Goal: Transaction & Acquisition: Purchase product/service

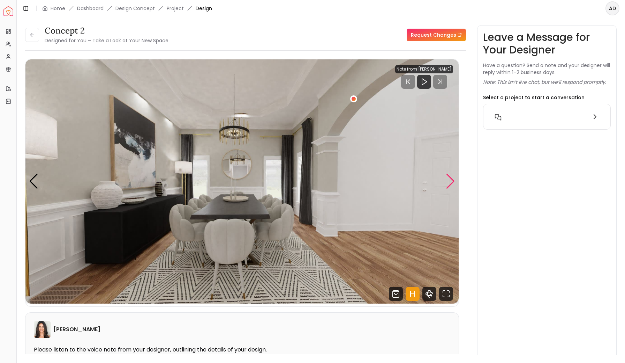
click at [451, 180] on div "Next slide" at bounding box center [450, 180] width 9 height 15
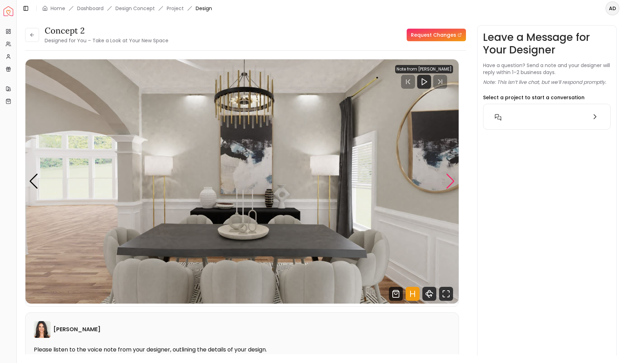
click at [451, 180] on div "Next slide" at bounding box center [450, 180] width 9 height 15
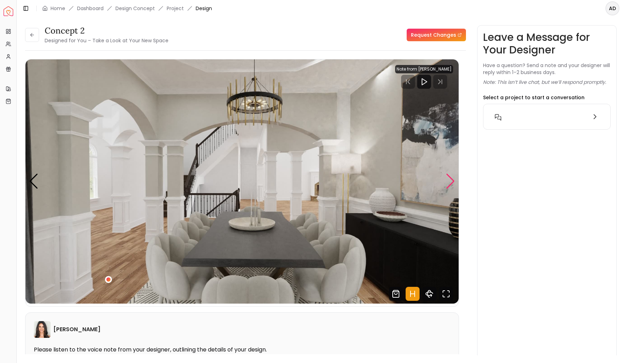
click at [451, 180] on div "Next slide" at bounding box center [450, 180] width 9 height 15
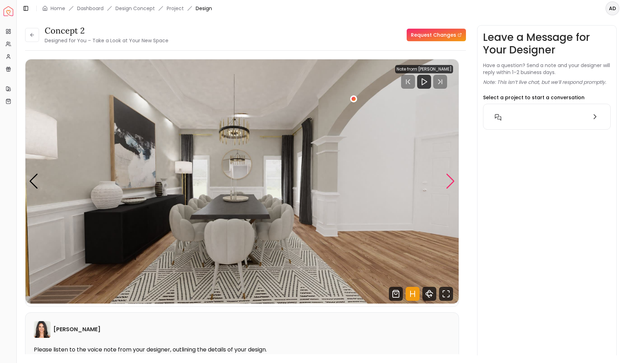
click at [451, 180] on div "Next slide" at bounding box center [450, 180] width 9 height 15
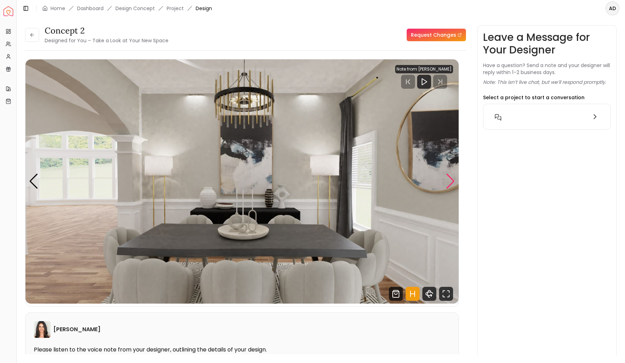
click at [451, 180] on div "Next slide" at bounding box center [450, 180] width 9 height 15
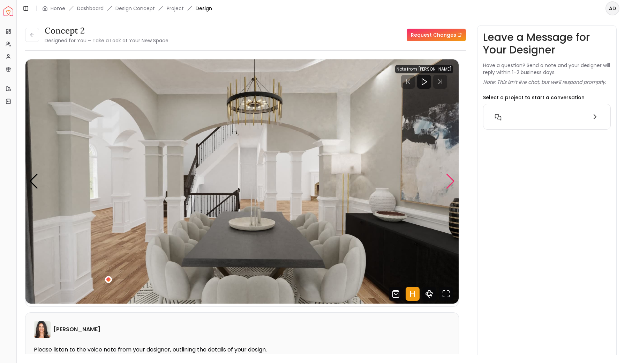
click at [451, 180] on div "Next slide" at bounding box center [450, 180] width 9 height 15
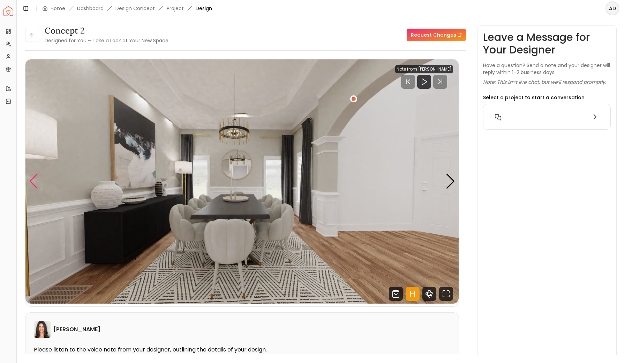
click at [37, 179] on div "Previous slide" at bounding box center [33, 180] width 9 height 15
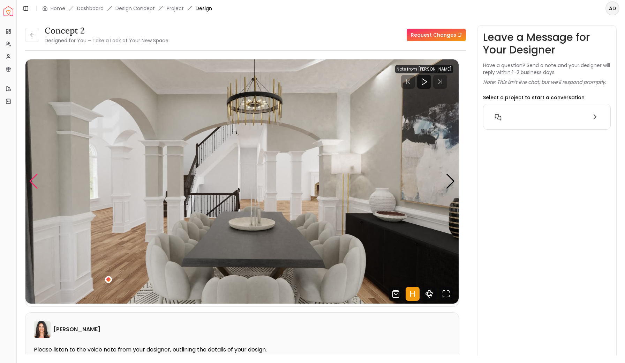
click at [37, 179] on div "Previous slide" at bounding box center [33, 180] width 9 height 15
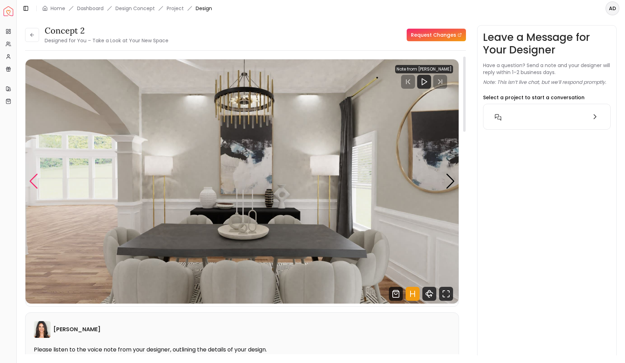
click at [31, 181] on div "Previous slide" at bounding box center [33, 180] width 9 height 15
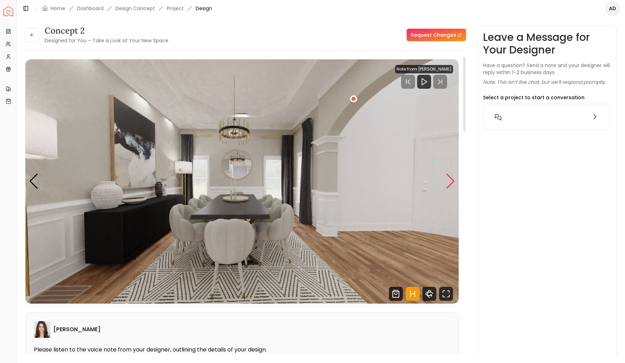
click at [447, 181] on div "Next slide" at bounding box center [450, 180] width 9 height 15
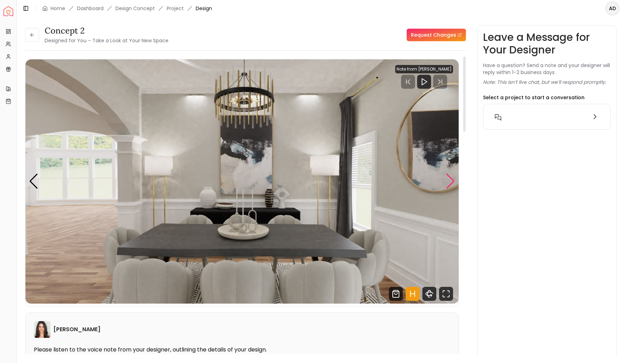
click at [447, 181] on div "Next slide" at bounding box center [450, 180] width 9 height 15
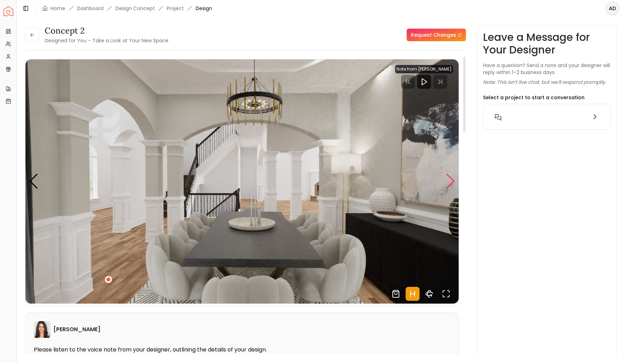
click at [447, 181] on div "Next slide" at bounding box center [450, 180] width 9 height 15
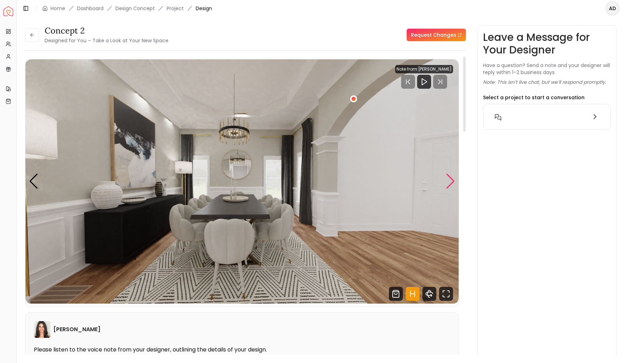
click at [447, 181] on div "Next slide" at bounding box center [450, 180] width 9 height 15
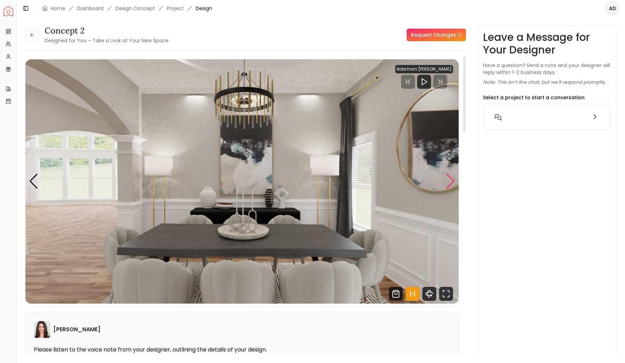
click at [447, 181] on div "Next slide" at bounding box center [450, 180] width 9 height 15
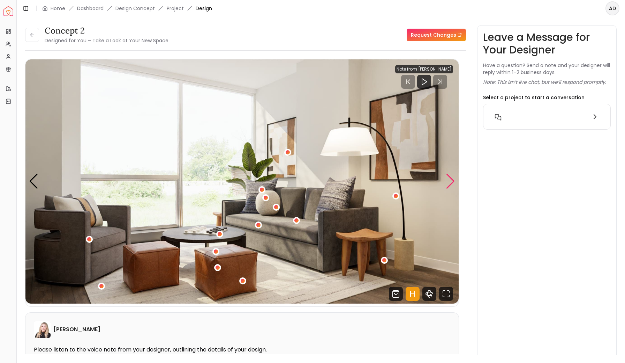
click at [452, 180] on div "Next slide" at bounding box center [450, 180] width 9 height 15
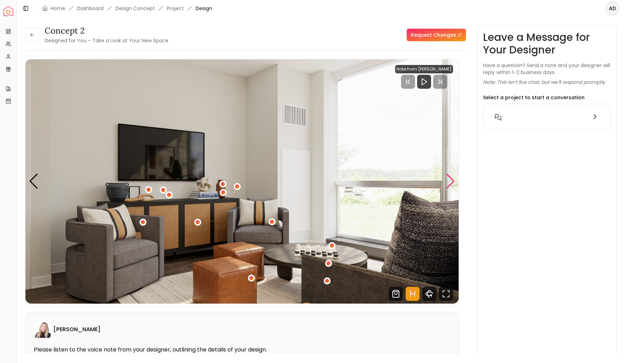
click at [452, 180] on div "Next slide" at bounding box center [450, 180] width 9 height 15
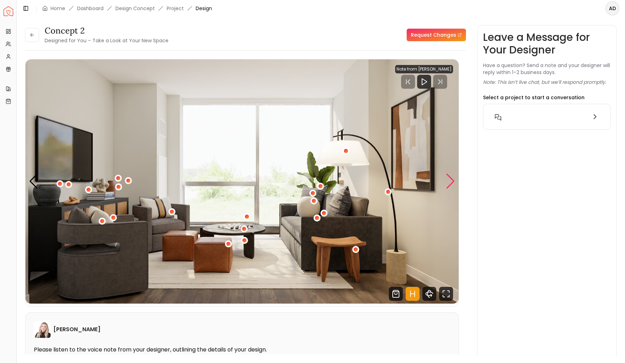
click at [452, 180] on div "Next slide" at bounding box center [450, 180] width 9 height 15
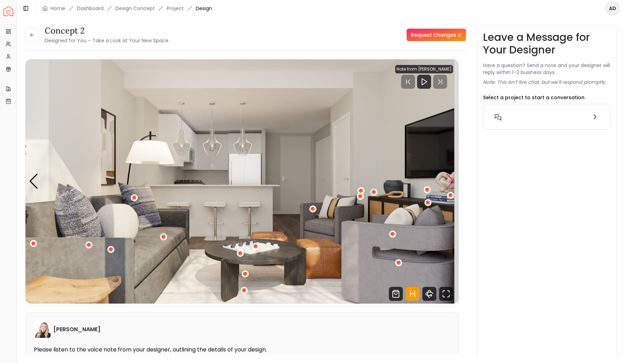
click at [452, 180] on div "Next slide" at bounding box center [450, 180] width 9 height 15
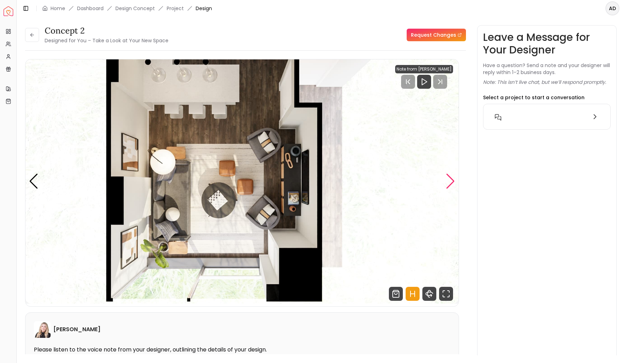
click at [452, 180] on div "Next slide" at bounding box center [450, 180] width 9 height 15
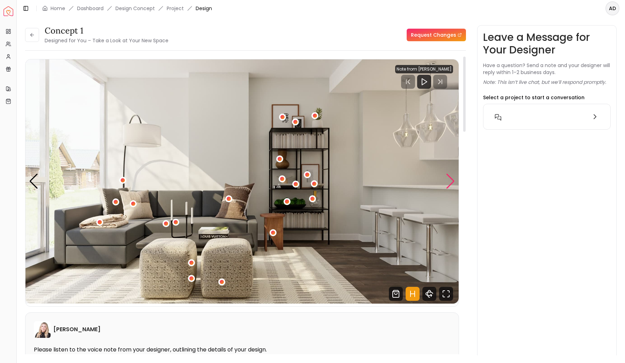
click at [452, 184] on div "Next slide" at bounding box center [450, 180] width 9 height 15
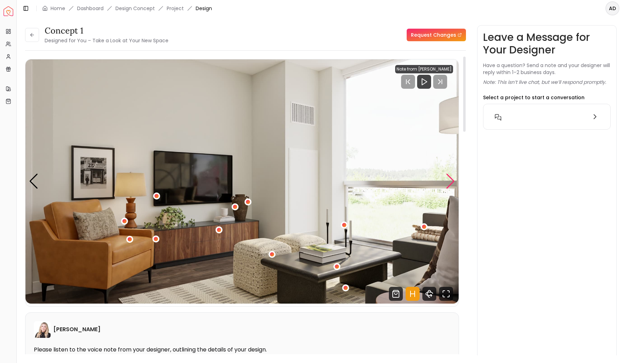
click at [452, 184] on div "Next slide" at bounding box center [450, 180] width 9 height 15
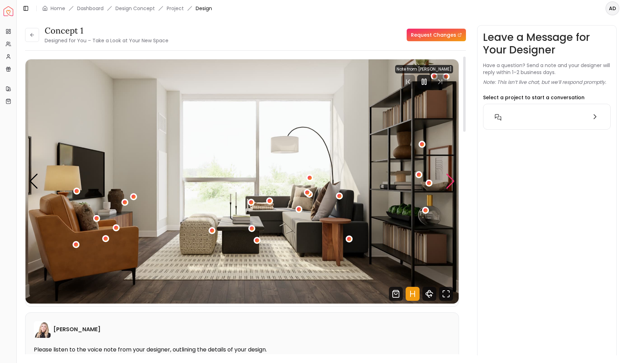
click at [452, 184] on div "Next slide" at bounding box center [450, 180] width 9 height 15
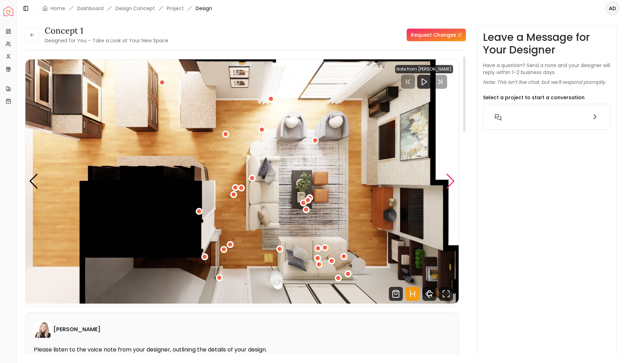
click at [451, 178] on div "Next slide" at bounding box center [450, 180] width 9 height 15
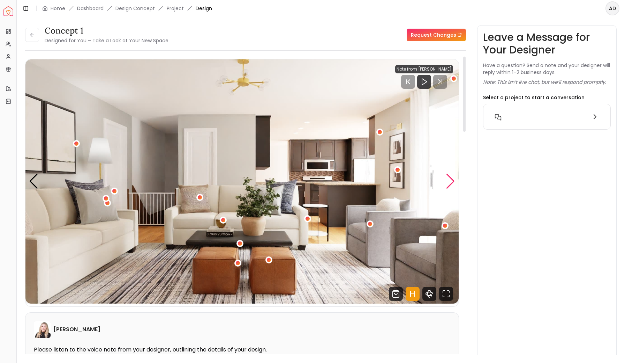
click at [451, 178] on div "Next slide" at bounding box center [450, 180] width 9 height 15
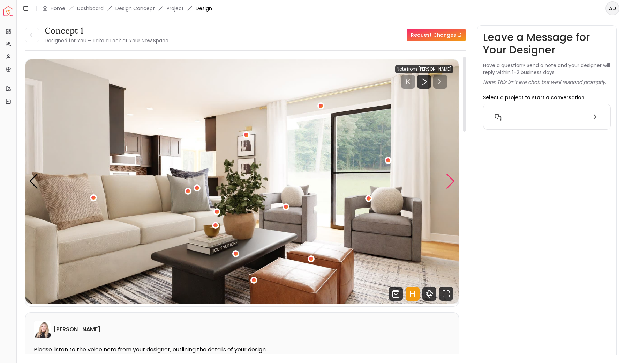
click at [451, 178] on div "Next slide" at bounding box center [450, 180] width 9 height 15
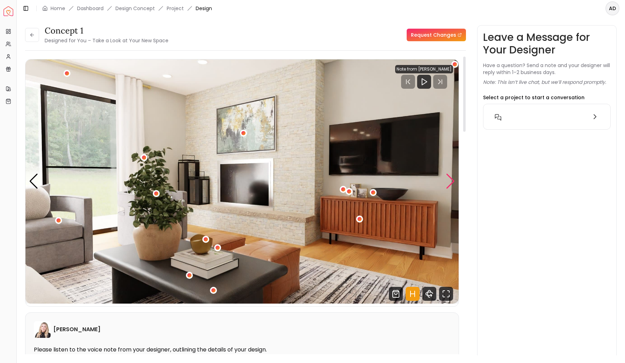
click at [451, 178] on div "Next slide" at bounding box center [450, 180] width 9 height 15
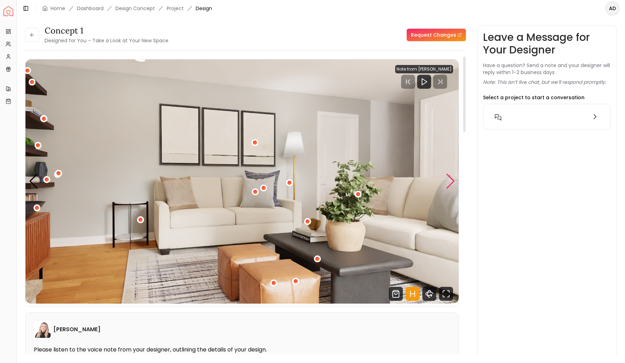
click at [451, 178] on div "Next slide" at bounding box center [450, 180] width 9 height 15
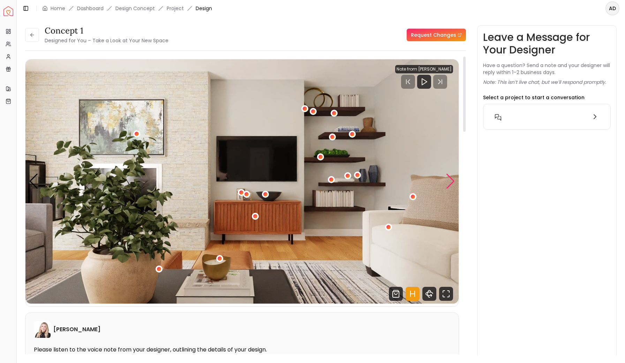
click at [451, 184] on div "Next slide" at bounding box center [450, 180] width 9 height 15
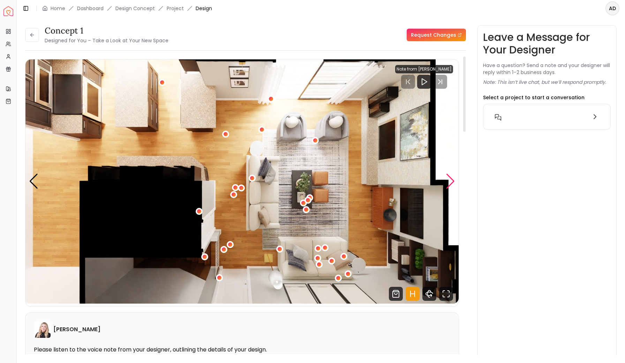
click at [451, 184] on div "Next slide" at bounding box center [450, 180] width 9 height 15
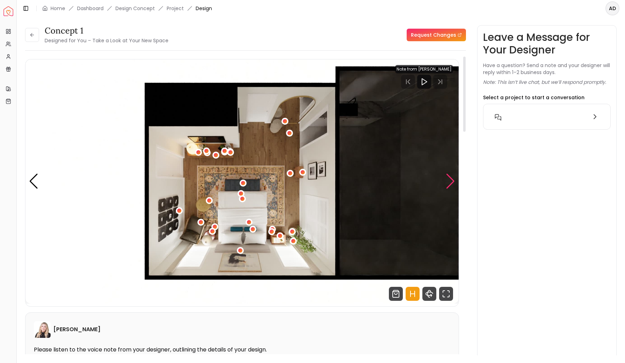
click at [450, 181] on div "Next slide" at bounding box center [450, 180] width 9 height 15
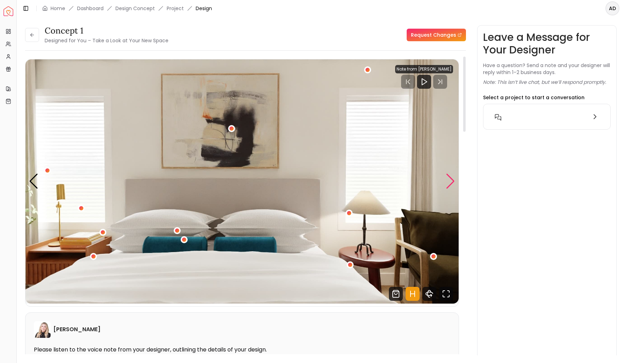
click at [450, 181] on div "Next slide" at bounding box center [450, 180] width 9 height 15
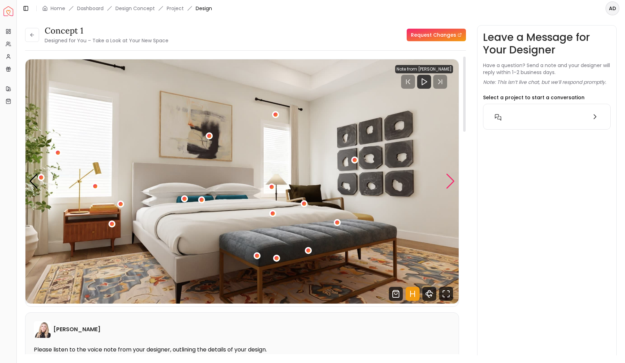
click at [450, 181] on div "Next slide" at bounding box center [450, 180] width 9 height 15
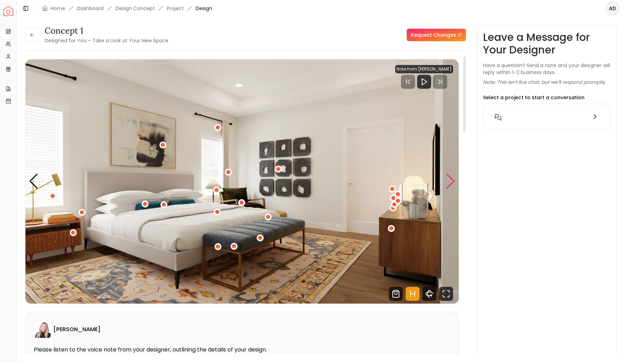
click at [450, 181] on div "Next slide" at bounding box center [450, 180] width 9 height 15
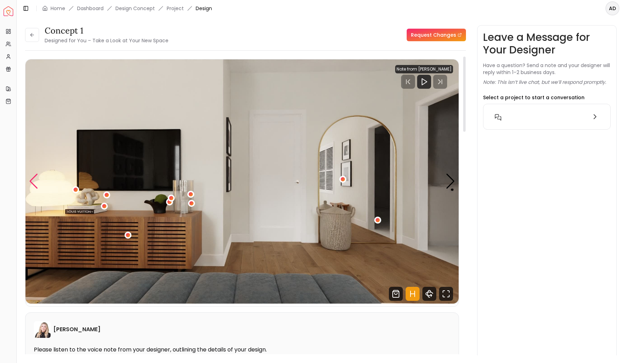
click at [33, 180] on div "Previous slide" at bounding box center [33, 180] width 9 height 15
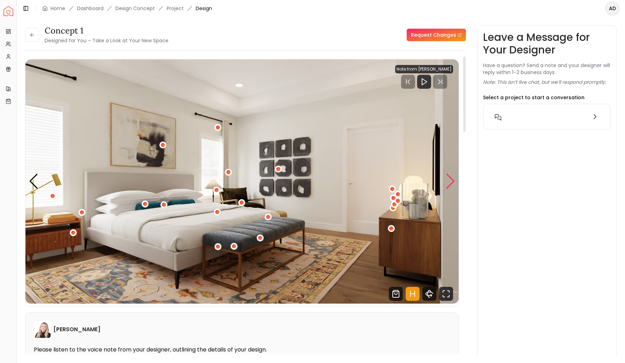
click at [448, 180] on div "Next slide" at bounding box center [450, 180] width 9 height 15
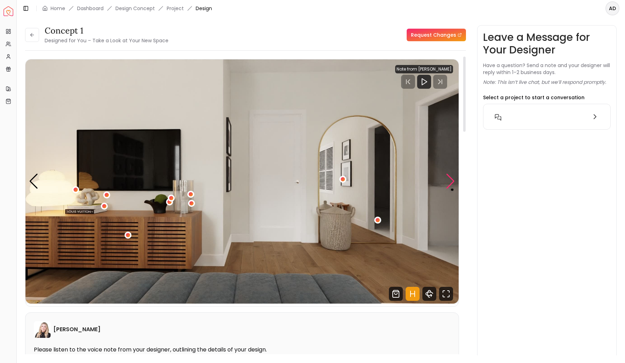
click at [448, 180] on div "Next slide" at bounding box center [450, 180] width 9 height 15
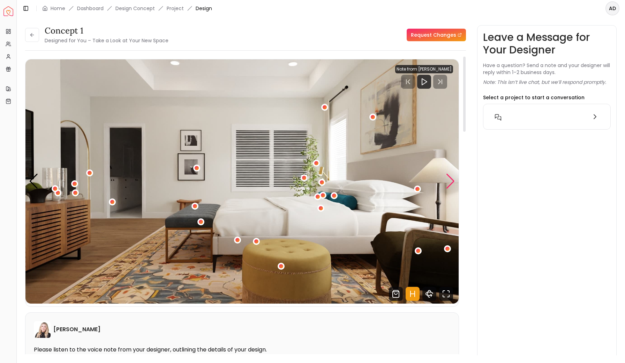
click at [448, 181] on div "Next slide" at bounding box center [450, 180] width 9 height 15
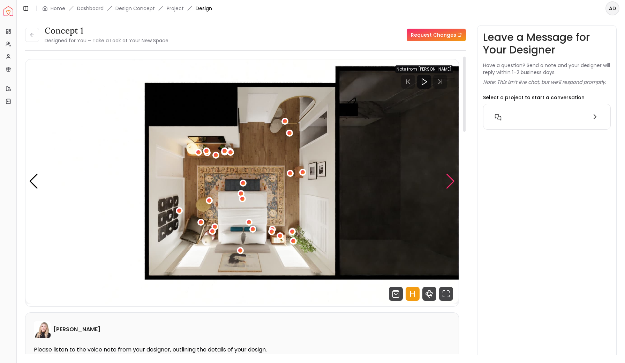
click at [448, 181] on div "Next slide" at bounding box center [450, 180] width 9 height 15
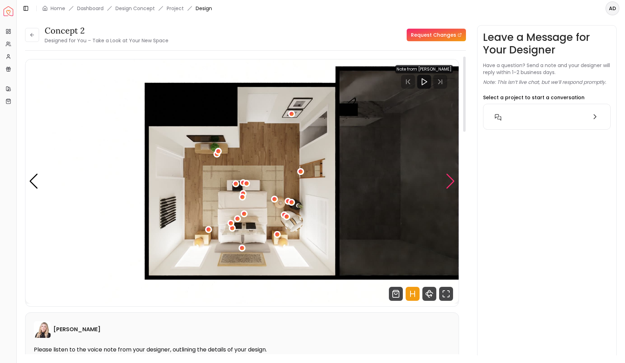
click at [451, 181] on div "Next slide" at bounding box center [450, 180] width 9 height 15
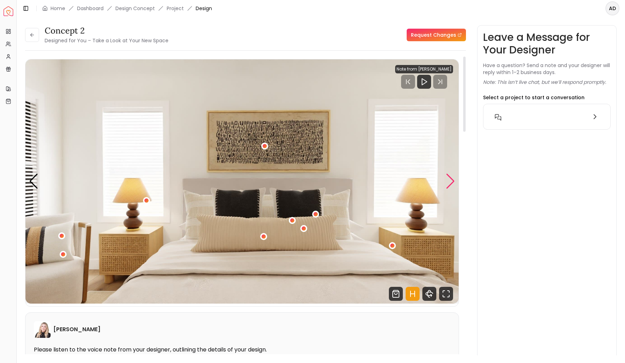
click at [452, 183] on div "Next slide" at bounding box center [450, 180] width 9 height 15
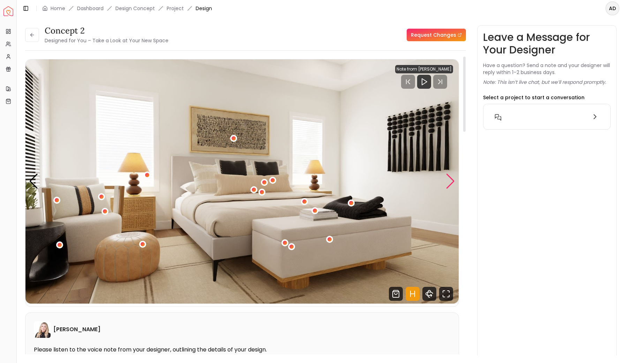
click at [452, 183] on div "Next slide" at bounding box center [450, 180] width 9 height 15
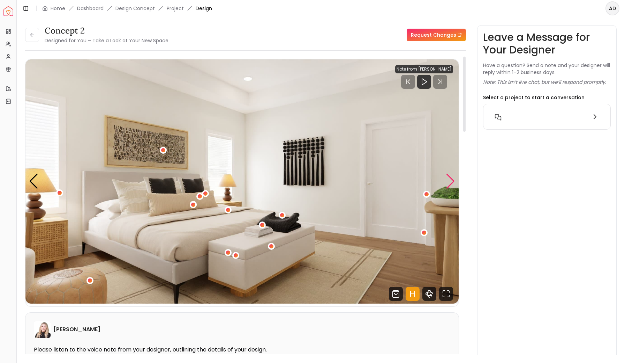
click at [452, 183] on div "Next slide" at bounding box center [450, 180] width 9 height 15
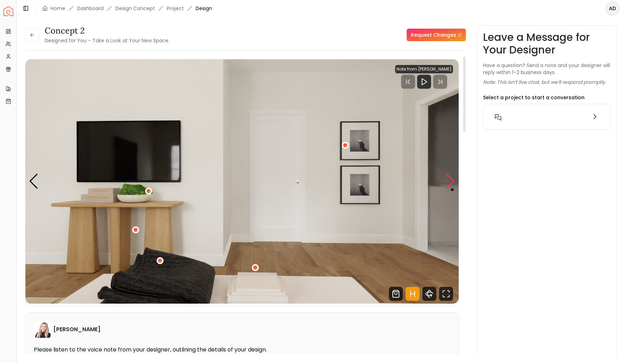
click at [452, 183] on div "Next slide" at bounding box center [450, 180] width 9 height 15
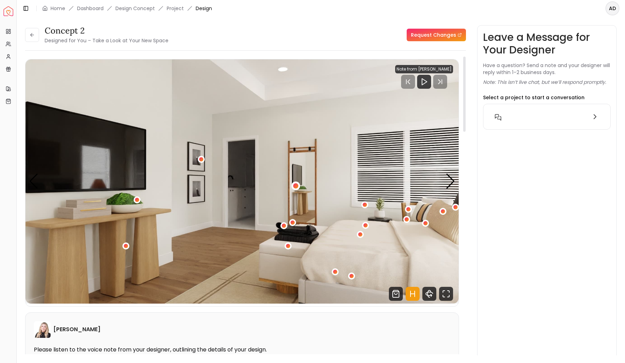
click at [295, 187] on div "6 / 6" at bounding box center [295, 185] width 5 height 5
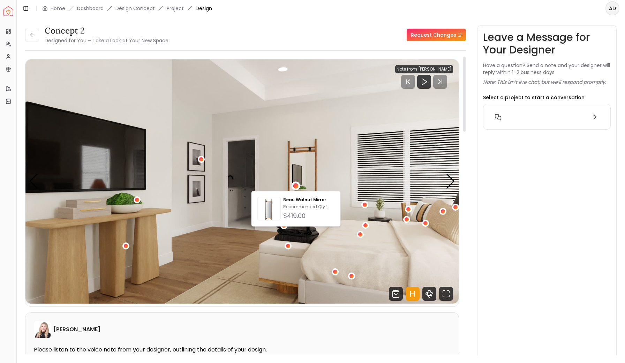
click at [332, 183] on img "6 / 6" at bounding box center [241, 181] width 433 height 244
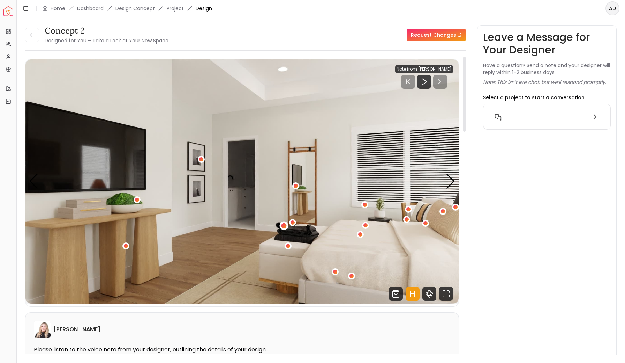
click at [285, 225] on div "6 / 6" at bounding box center [283, 225] width 5 height 5
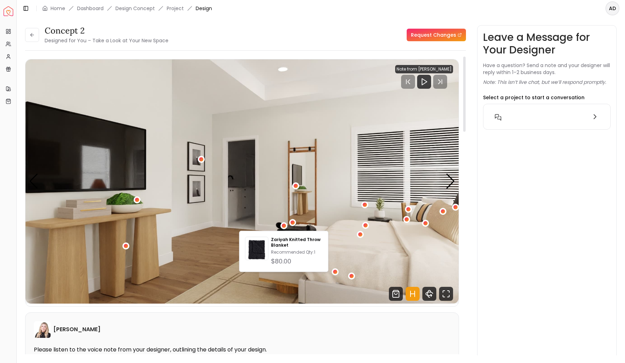
click at [253, 198] on img "6 / 6" at bounding box center [241, 181] width 433 height 244
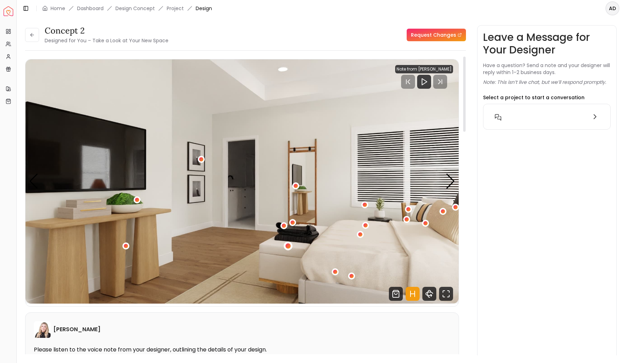
click at [290, 247] on div "6 / 6" at bounding box center [287, 245] width 5 height 5
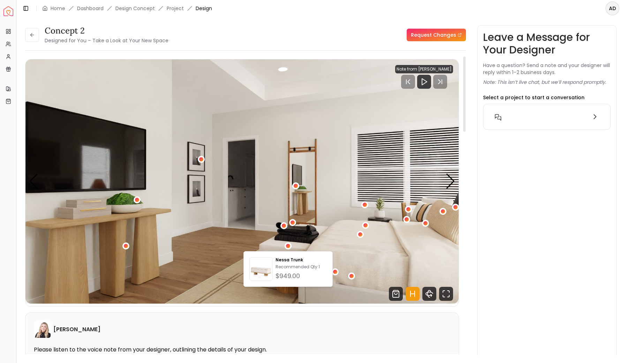
click at [255, 238] on img "6 / 6" at bounding box center [241, 181] width 433 height 244
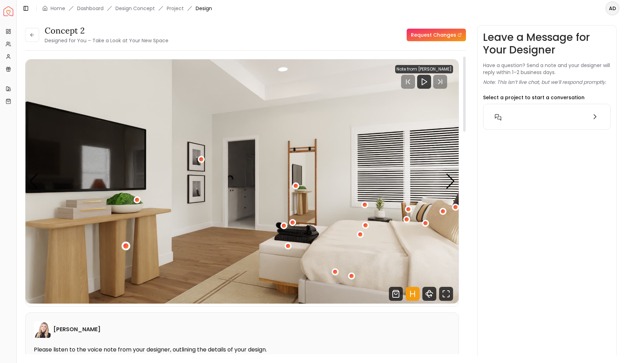
click at [128, 243] on div "6 / 6" at bounding box center [125, 245] width 9 height 9
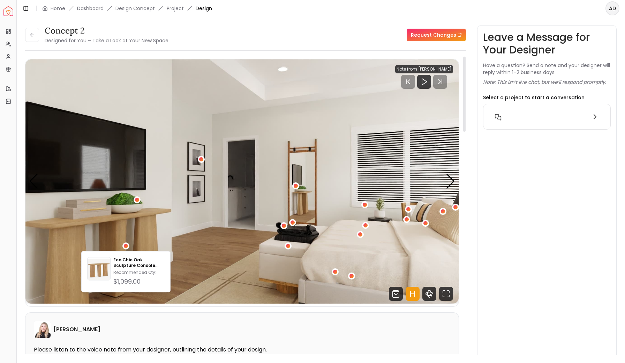
click at [159, 234] on img "6 / 6" at bounding box center [241, 181] width 433 height 244
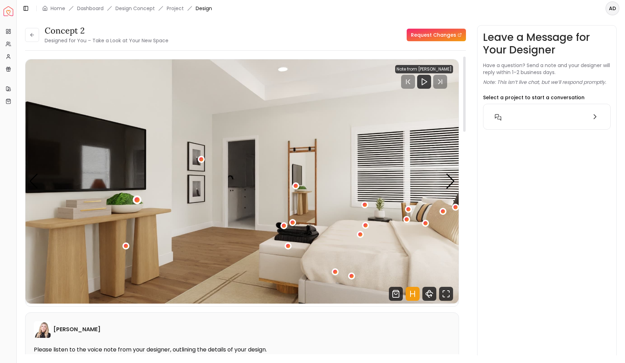
click at [136, 200] on div "6 / 6" at bounding box center [137, 199] width 5 height 5
click at [153, 187] on img "6 / 6" at bounding box center [241, 181] width 433 height 244
click at [444, 211] on div "6 / 6" at bounding box center [443, 210] width 5 height 5
click at [420, 189] on img "6 / 6" at bounding box center [241, 181] width 433 height 244
click at [202, 160] on div "6 / 6" at bounding box center [201, 159] width 5 height 5
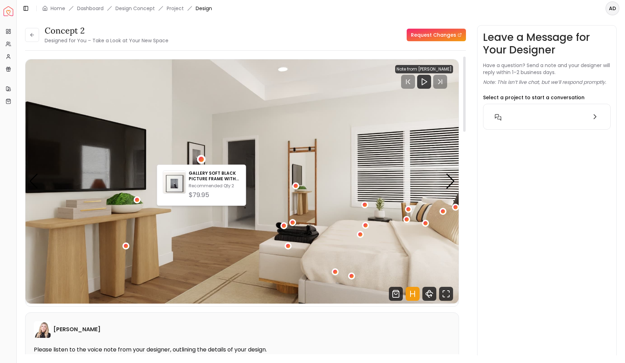
click at [222, 126] on img "6 / 6" at bounding box center [241, 181] width 433 height 244
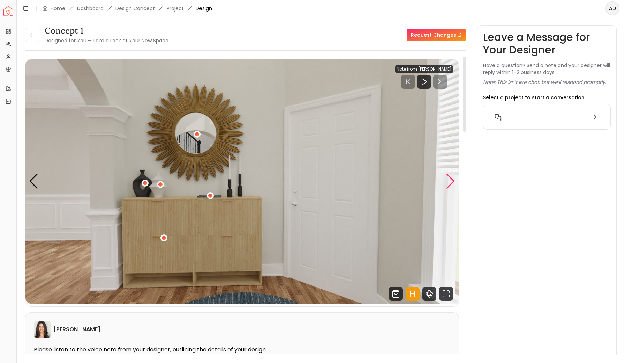
click at [452, 183] on div "Next slide" at bounding box center [450, 180] width 9 height 15
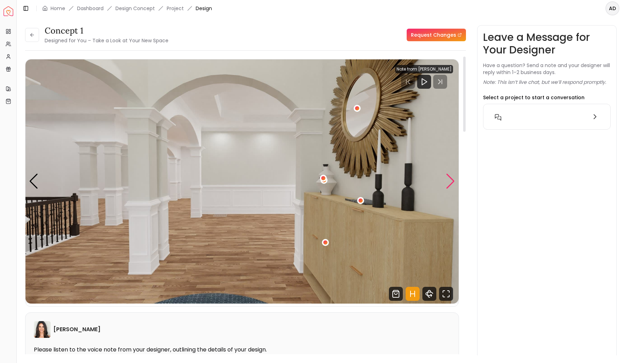
click at [452, 183] on div "Next slide" at bounding box center [450, 180] width 9 height 15
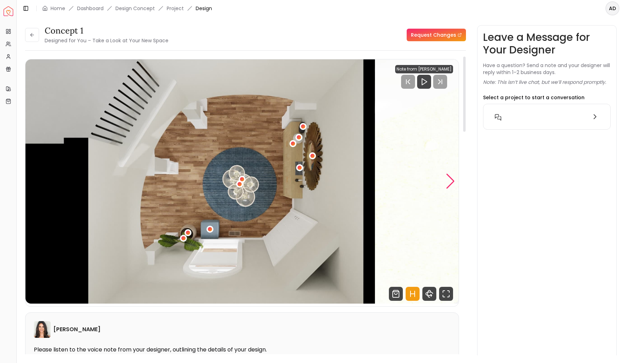
click at [447, 184] on div "Next slide" at bounding box center [450, 180] width 9 height 15
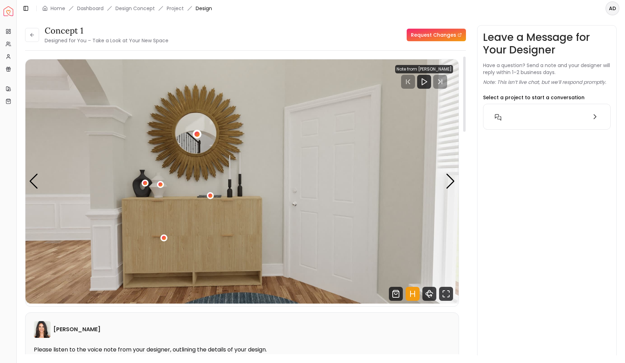
click at [198, 134] on div "1 / 3" at bounding box center [197, 134] width 5 height 5
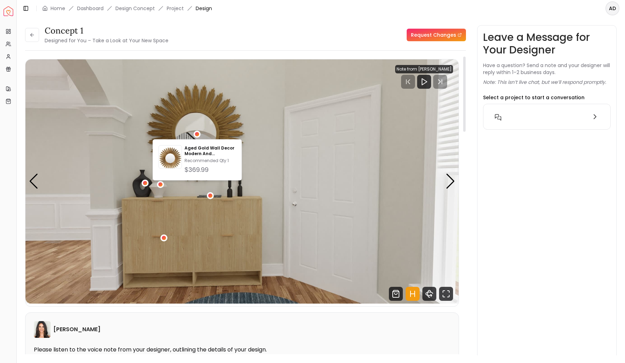
click at [230, 125] on img "1 / 3" at bounding box center [241, 181] width 433 height 244
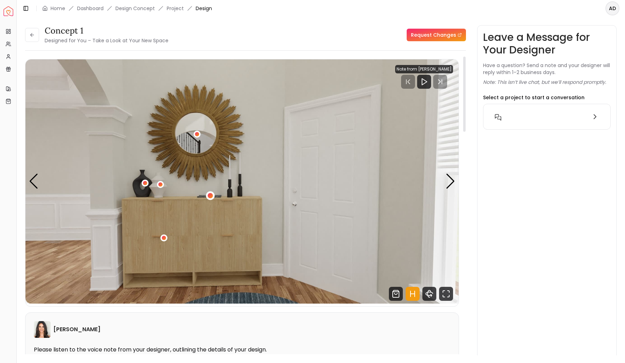
click at [213, 194] on div "1 / 3" at bounding box center [210, 195] width 5 height 5
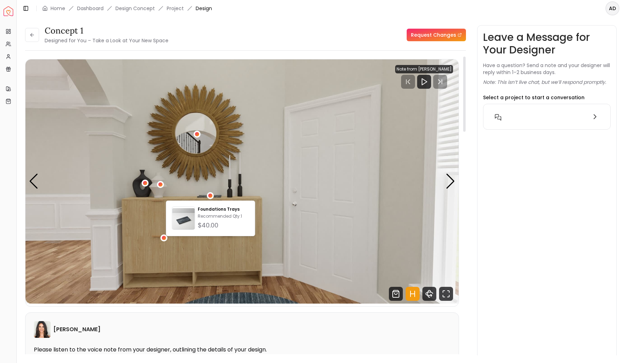
click at [254, 170] on img "1 / 3" at bounding box center [241, 181] width 433 height 244
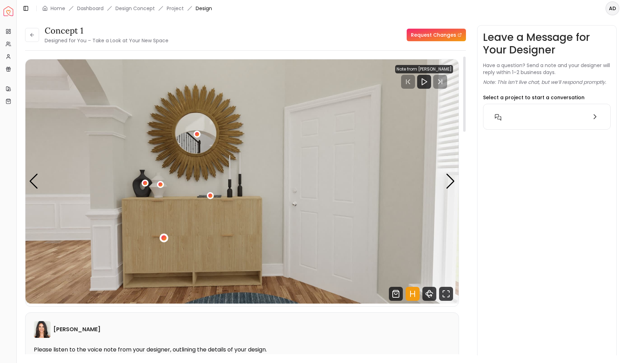
click at [162, 239] on div "1 / 3" at bounding box center [164, 237] width 5 height 5
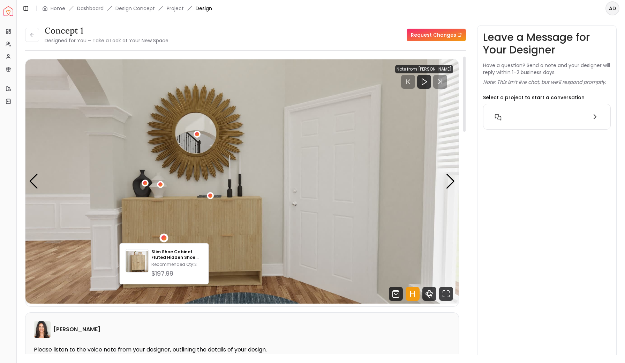
click at [153, 211] on img "1 / 3" at bounding box center [241, 181] width 433 height 244
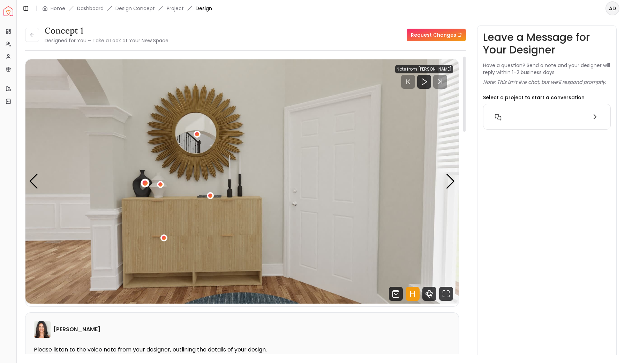
click at [143, 183] on div "1 / 3" at bounding box center [144, 182] width 5 height 5
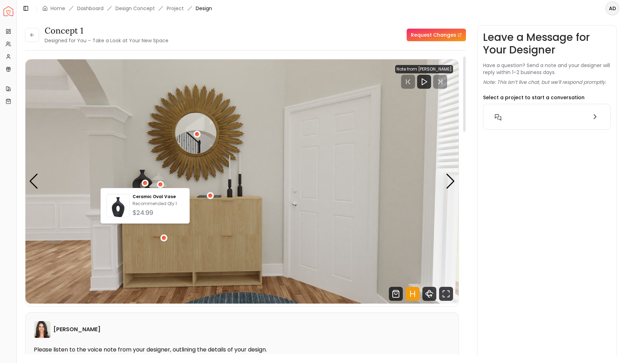
click at [146, 166] on img "1 / 3" at bounding box center [241, 181] width 433 height 244
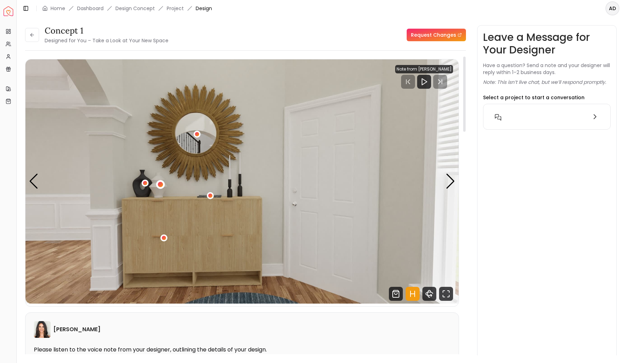
click at [163, 184] on div "1 / 3" at bounding box center [160, 184] width 9 height 9
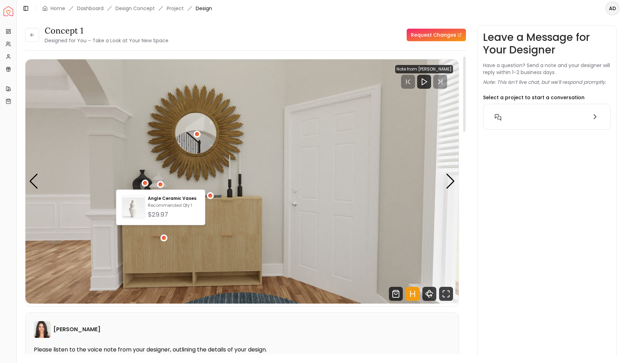
click at [172, 183] on img "1 / 3" at bounding box center [241, 181] width 433 height 244
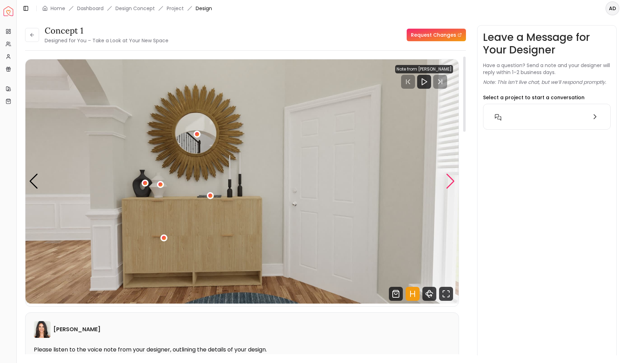
click at [452, 181] on div "Next slide" at bounding box center [450, 180] width 9 height 15
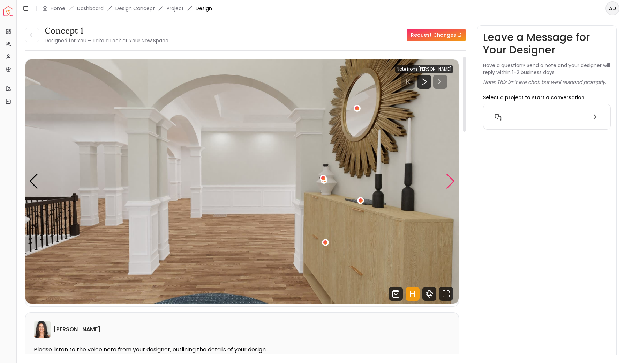
click at [452, 181] on div "Next slide" at bounding box center [450, 180] width 9 height 15
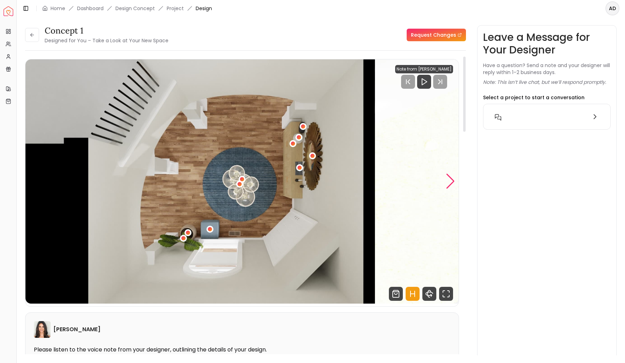
click at [452, 181] on div "Next slide" at bounding box center [450, 180] width 9 height 15
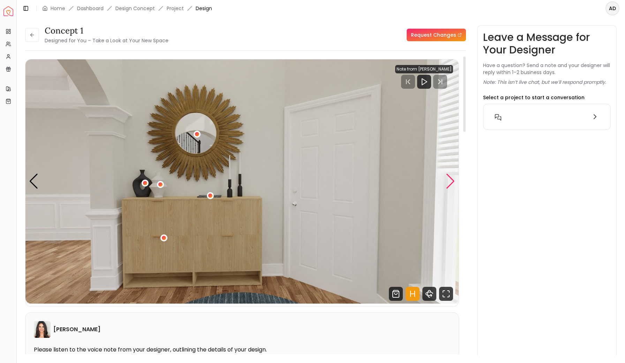
click at [451, 181] on div "Next slide" at bounding box center [450, 180] width 9 height 15
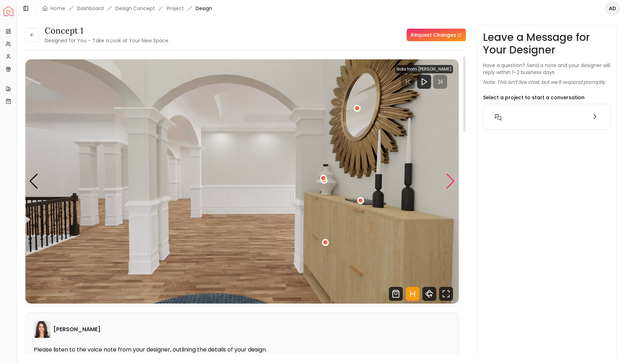
click at [451, 181] on div "Next slide" at bounding box center [450, 180] width 9 height 15
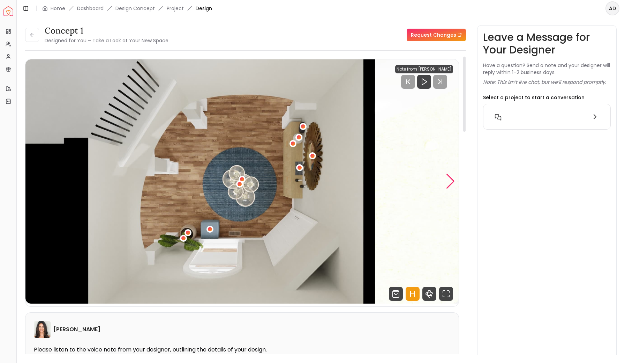
click at [451, 181] on div "Next slide" at bounding box center [450, 180] width 9 height 15
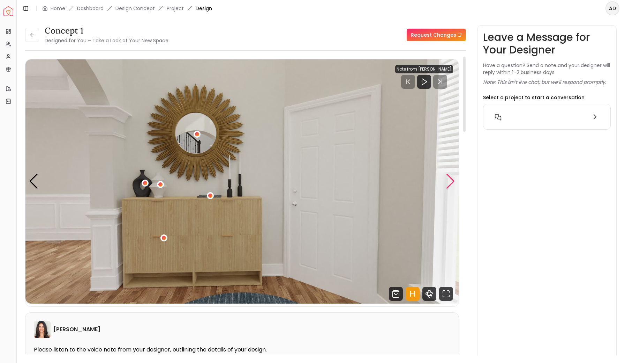
click at [452, 181] on div "Next slide" at bounding box center [450, 180] width 9 height 15
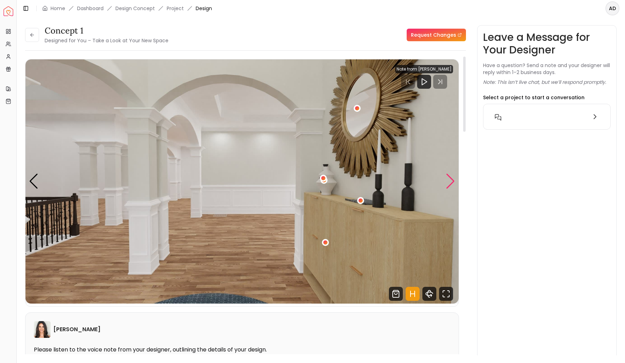
click at [452, 180] on div "Next slide" at bounding box center [450, 180] width 9 height 15
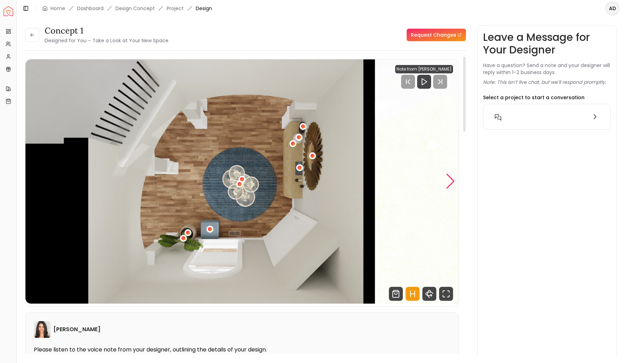
click at [452, 182] on div "Next slide" at bounding box center [450, 180] width 9 height 15
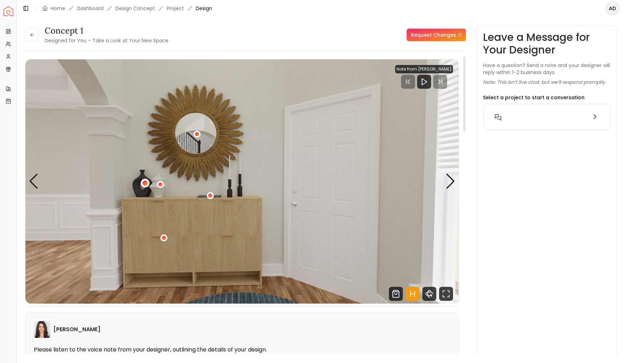
click at [144, 183] on div "1 / 3" at bounding box center [144, 182] width 5 height 5
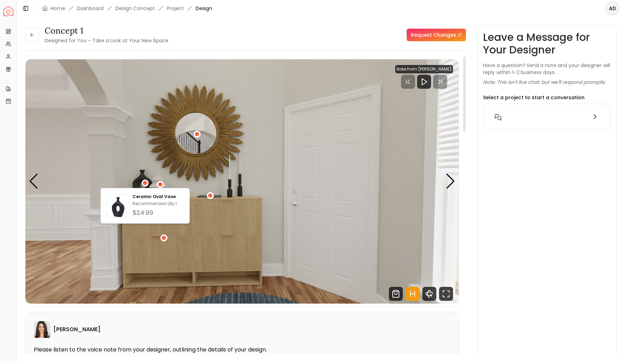
click at [157, 175] on img "1 / 3" at bounding box center [241, 181] width 433 height 244
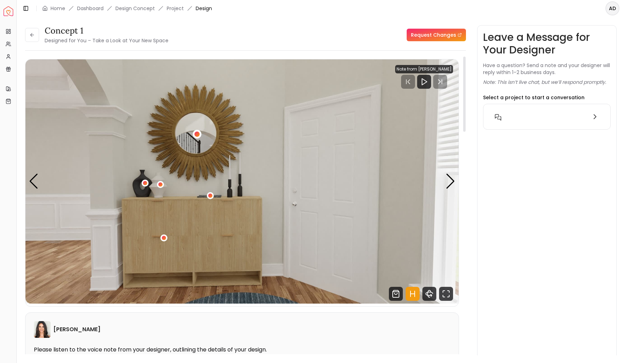
click at [198, 135] on div "1 / 3" at bounding box center [197, 134] width 5 height 5
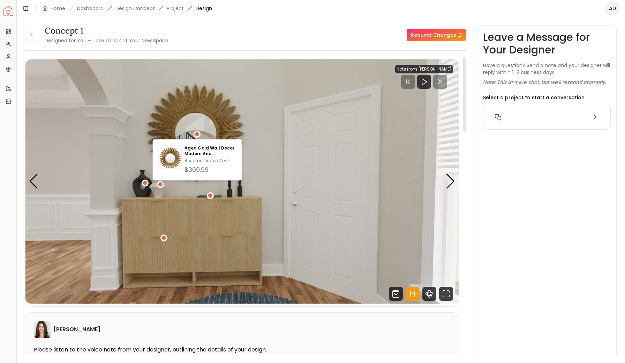
click at [246, 134] on img "1 / 3" at bounding box center [241, 181] width 433 height 244
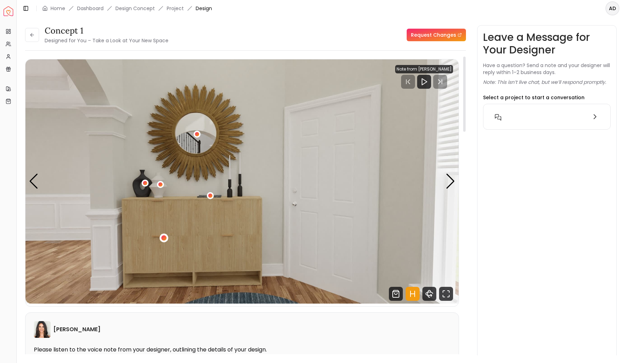
click at [164, 238] on div "1 / 3" at bounding box center [164, 237] width 5 height 5
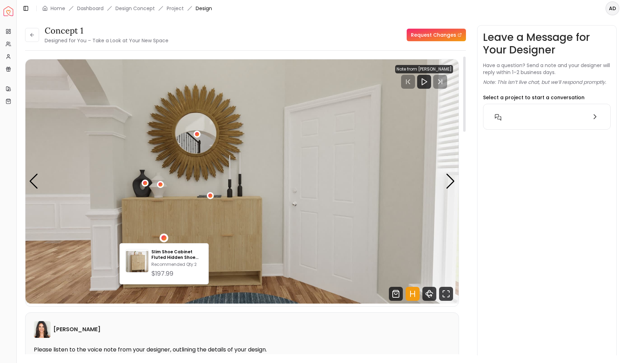
click at [100, 216] on img "1 / 3" at bounding box center [241, 181] width 433 height 244
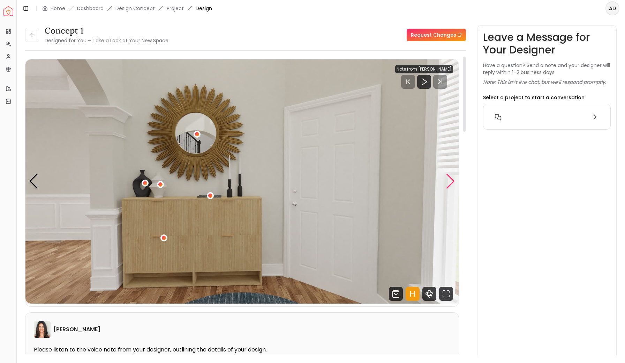
click at [447, 184] on div "Next slide" at bounding box center [450, 180] width 9 height 15
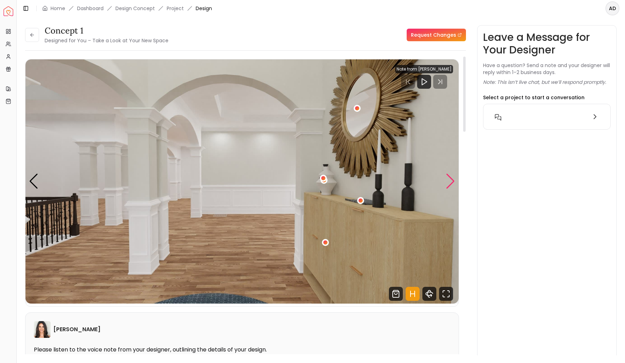
click at [447, 184] on div "Next slide" at bounding box center [450, 180] width 9 height 15
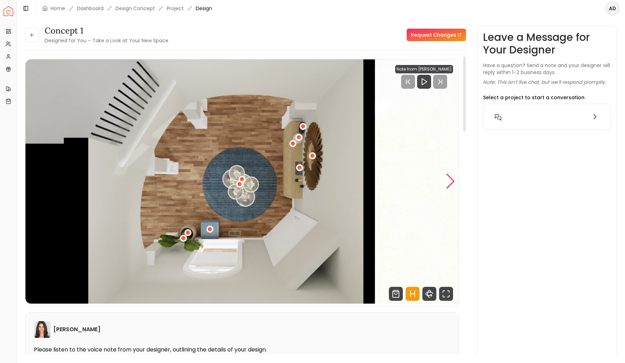
click at [447, 184] on div "Next slide" at bounding box center [450, 180] width 9 height 15
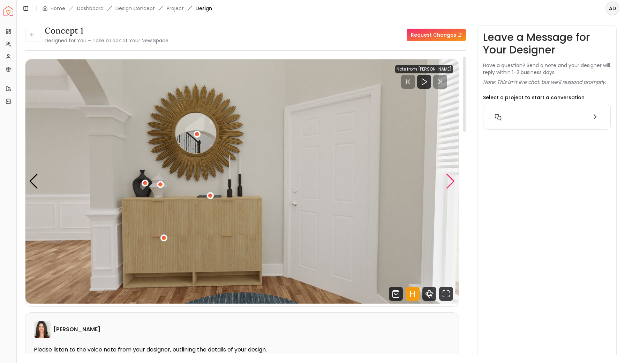
click at [447, 184] on div "Next slide" at bounding box center [450, 180] width 9 height 15
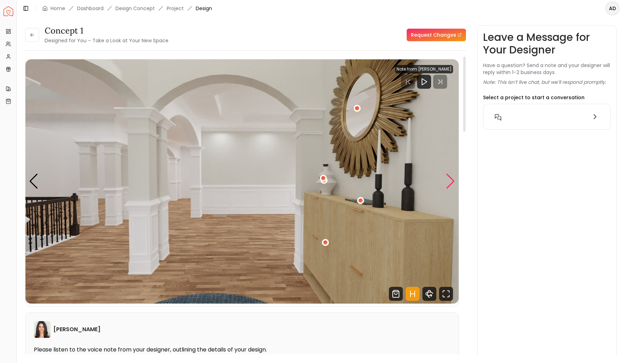
click at [450, 184] on div "Next slide" at bounding box center [450, 180] width 9 height 15
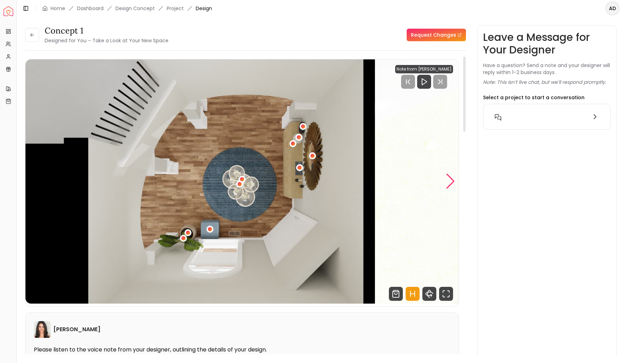
click at [450, 184] on div "Next slide" at bounding box center [450, 180] width 9 height 15
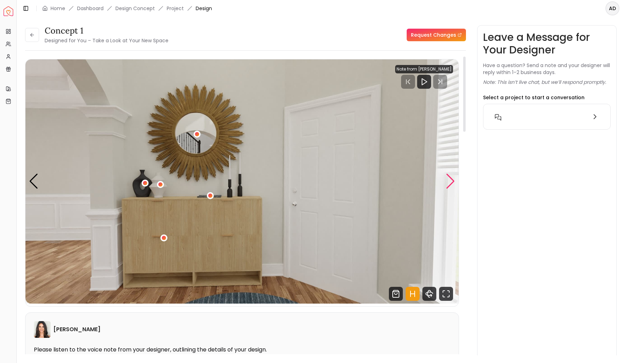
click at [453, 181] on div "Next slide" at bounding box center [450, 180] width 9 height 15
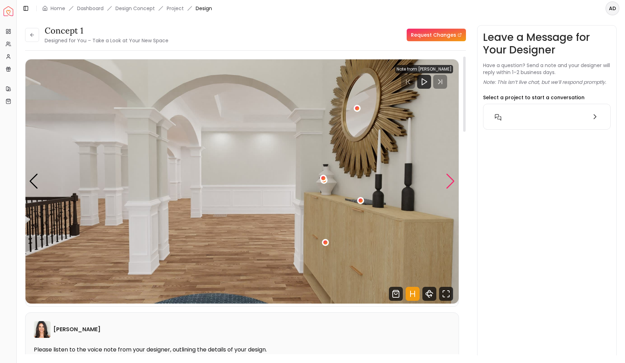
click at [453, 181] on div "Next slide" at bounding box center [450, 180] width 9 height 15
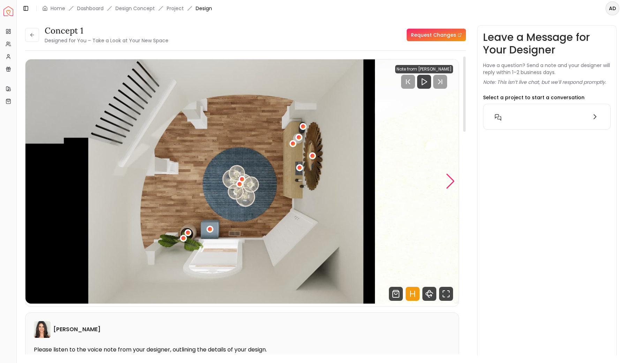
click at [453, 181] on div "Next slide" at bounding box center [450, 180] width 9 height 15
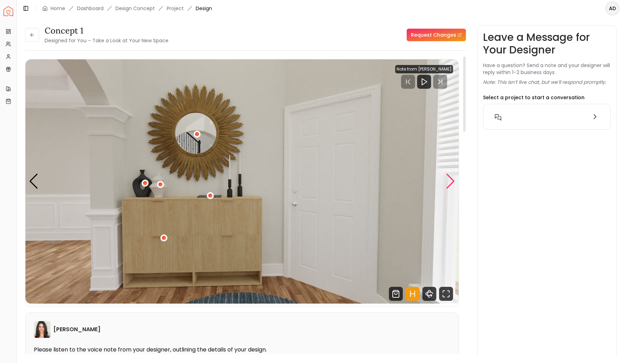
click at [449, 176] on div "Next slide" at bounding box center [450, 180] width 9 height 15
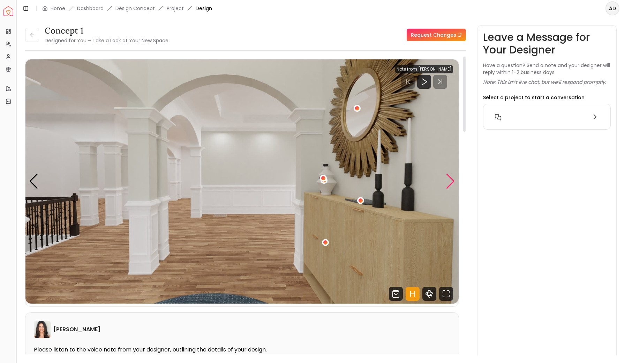
click at [449, 176] on div "Next slide" at bounding box center [450, 180] width 9 height 15
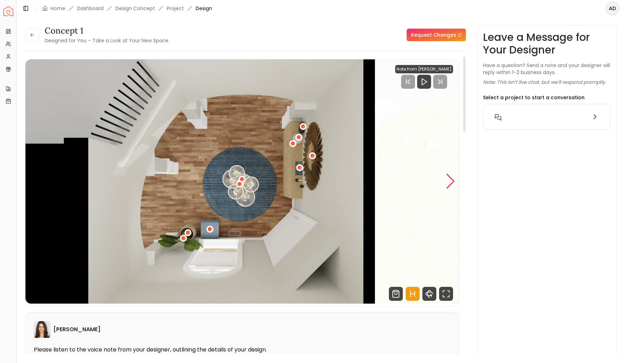
click at [449, 176] on div "Next slide" at bounding box center [450, 180] width 9 height 15
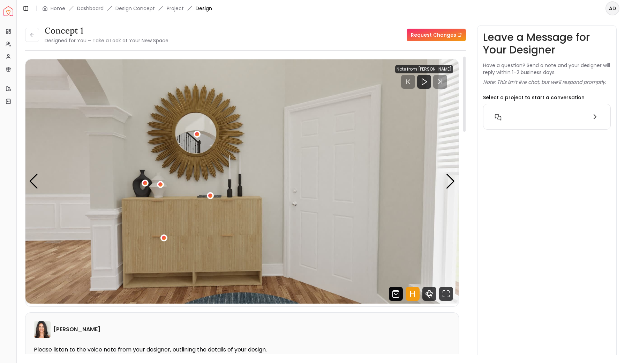
click at [392, 296] on icon "Shop Products from this design" at bounding box center [396, 293] width 14 height 14
